Goal: Task Accomplishment & Management: Manage account settings

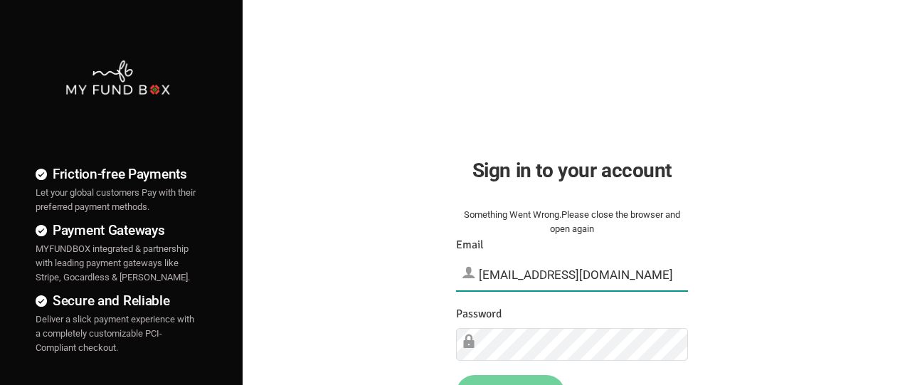
type input "[EMAIL_ADDRESS][DOMAIN_NAME]"
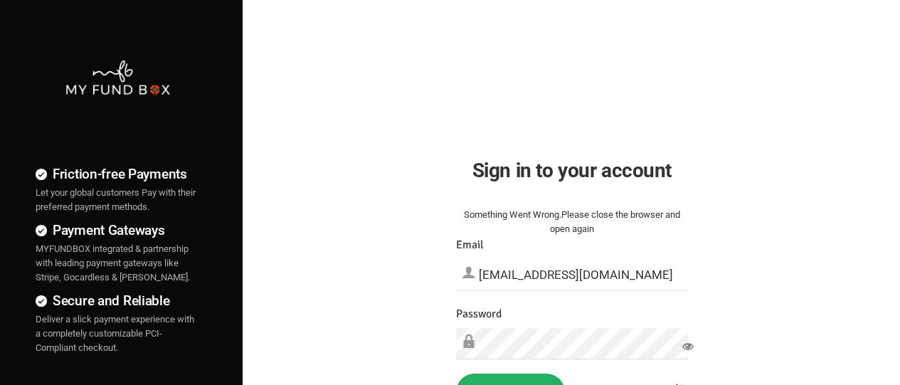
click at [510, 379] on button "Sign in" at bounding box center [510, 391] width 109 height 37
